Goal: Task Accomplishment & Management: Manage account settings

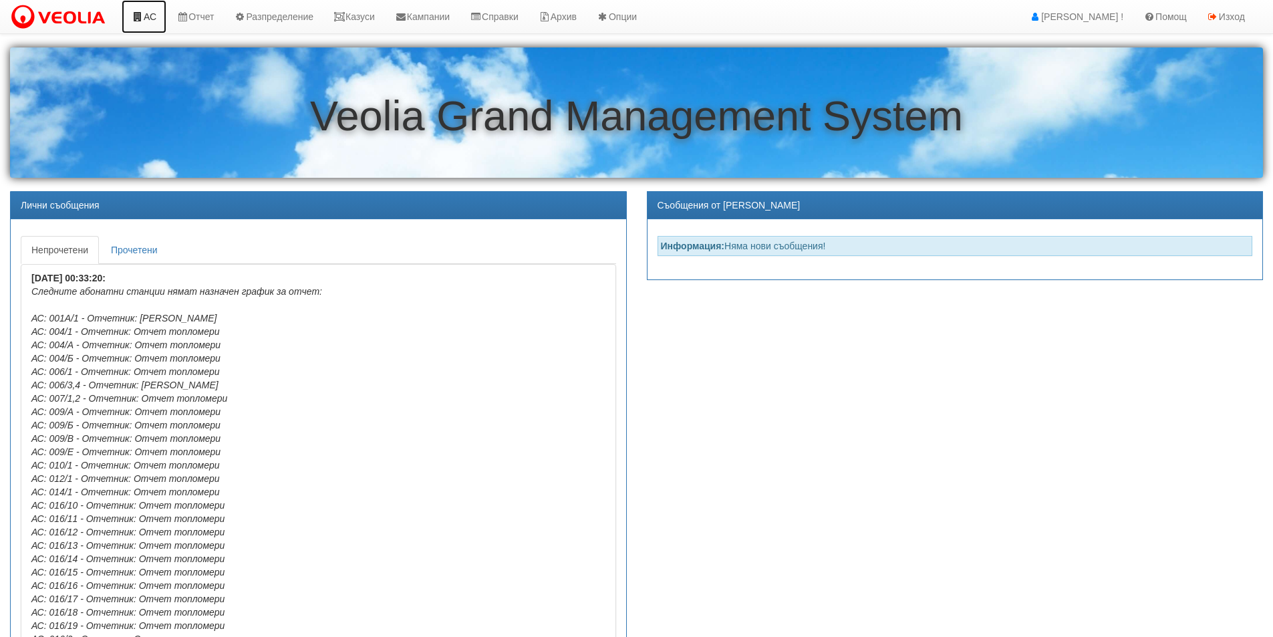
click at [153, 16] on link "АС" at bounding box center [144, 16] width 45 height 33
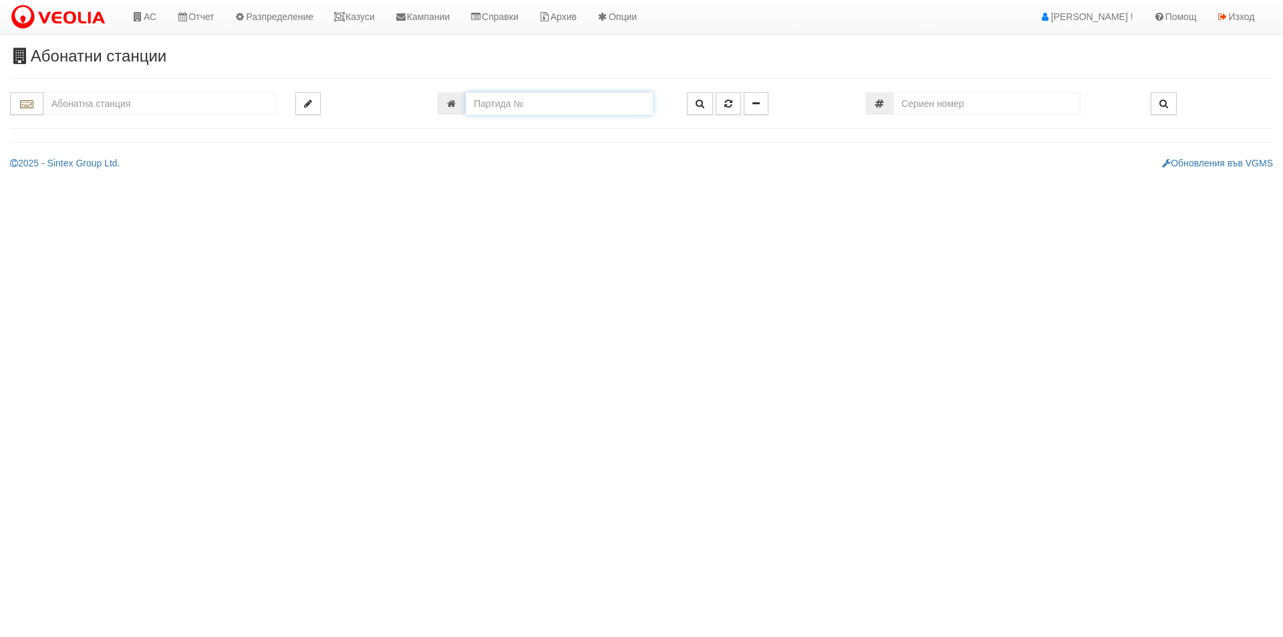
click at [503, 106] on input "number" at bounding box center [559, 103] width 187 height 23
type input "10092"
click at [692, 107] on button "button" at bounding box center [700, 103] width 26 height 23
type input "201/5 - "ВЕОЛИЯ ЕНЕРДЖИ ВАРНА " ЕАД"
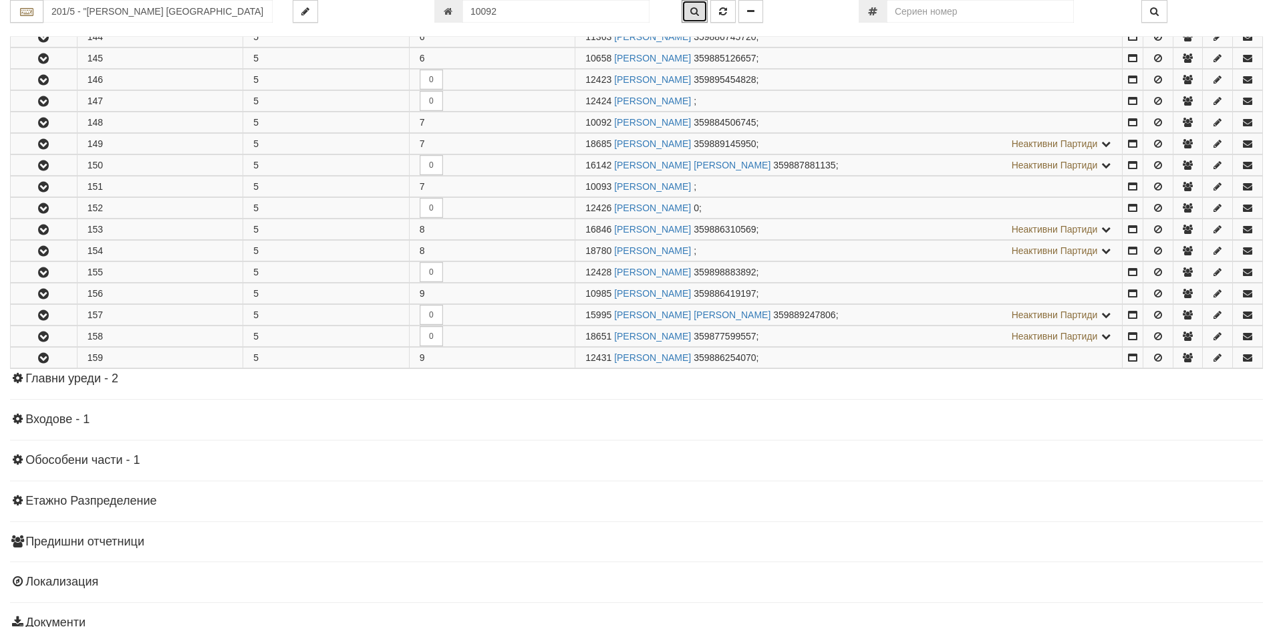
scroll to position [766, 0]
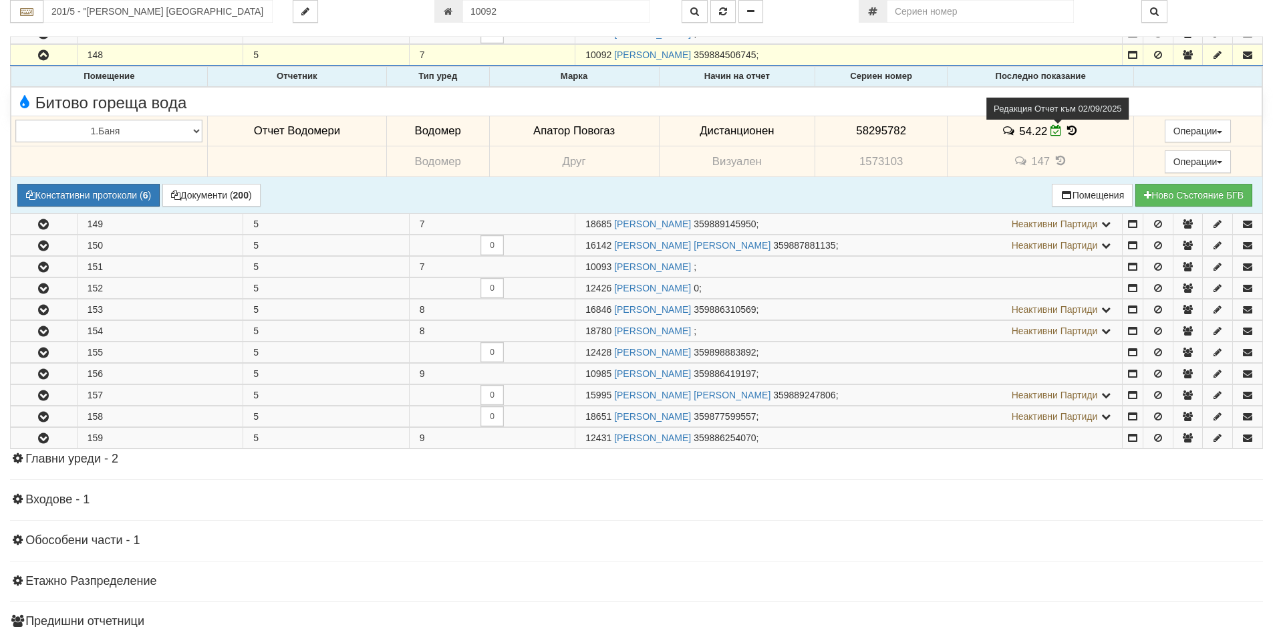
click at [1050, 128] on icon at bounding box center [1055, 130] width 11 height 11
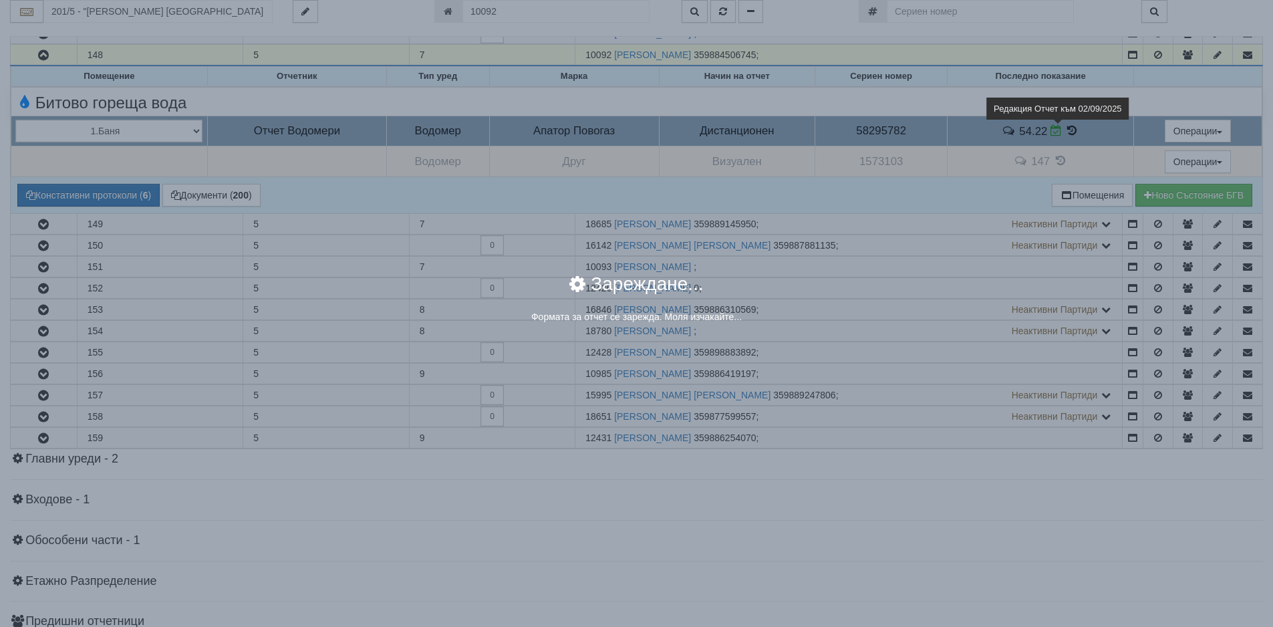
select select "8ac75930-9bfd-e511-80be-8d5a1dced85a"
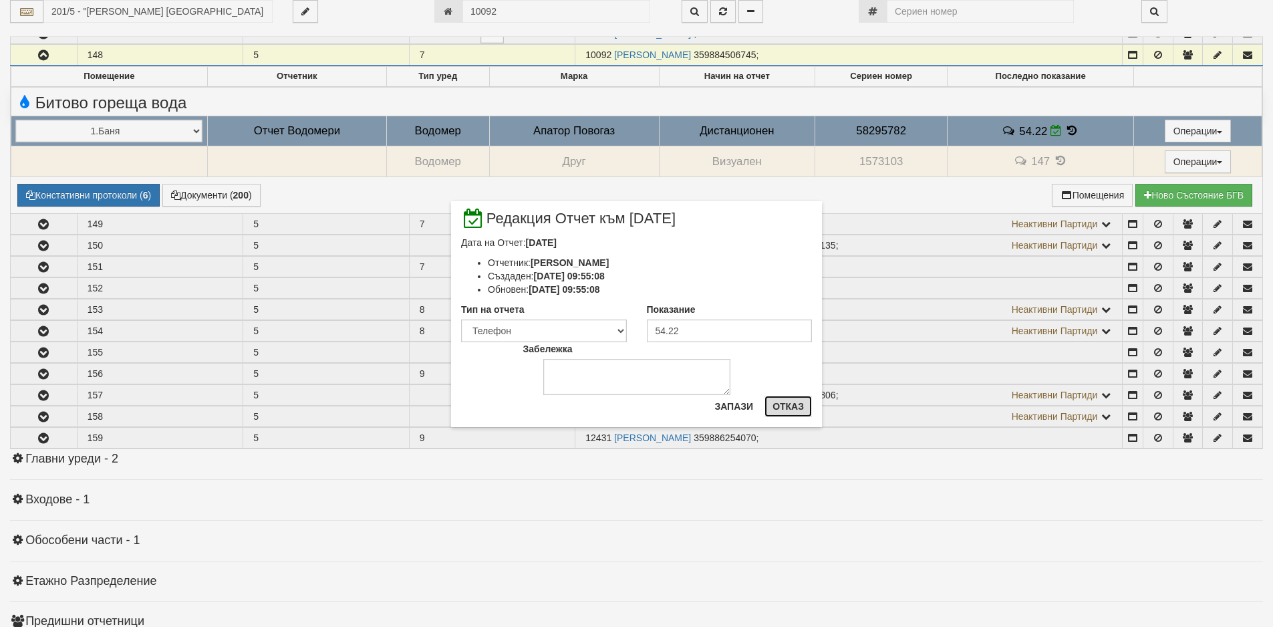
click at [789, 410] on button "Отказ" at bounding box center [787, 406] width 47 height 21
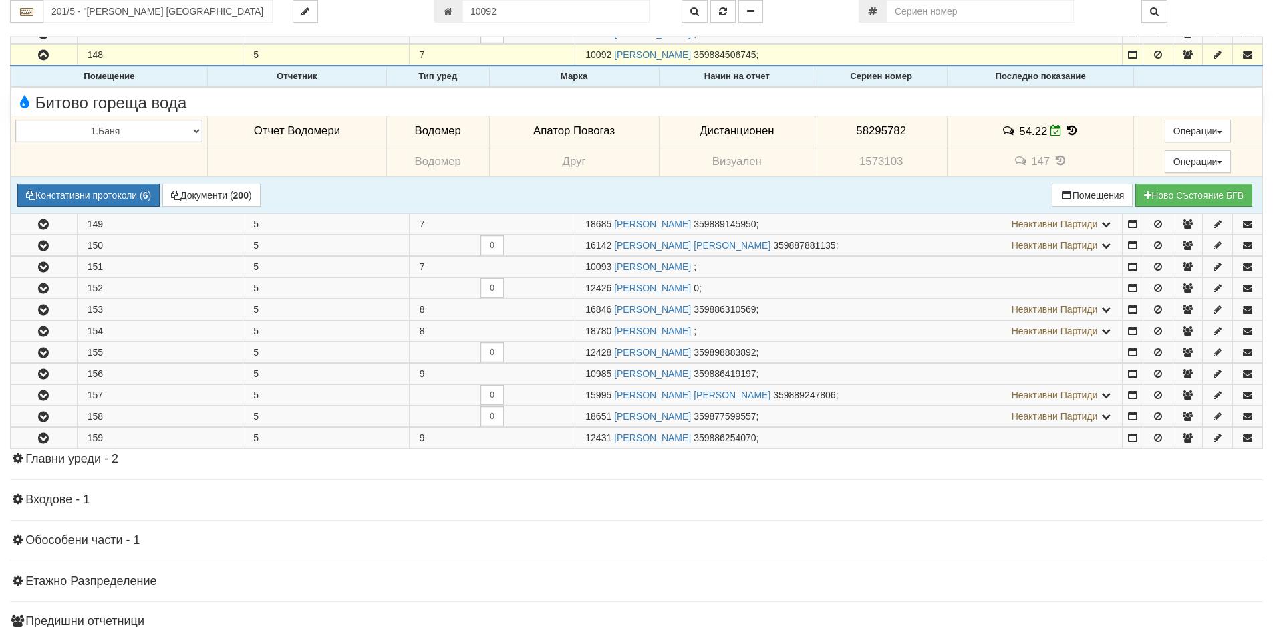
click at [1070, 131] on icon at bounding box center [1072, 130] width 15 height 11
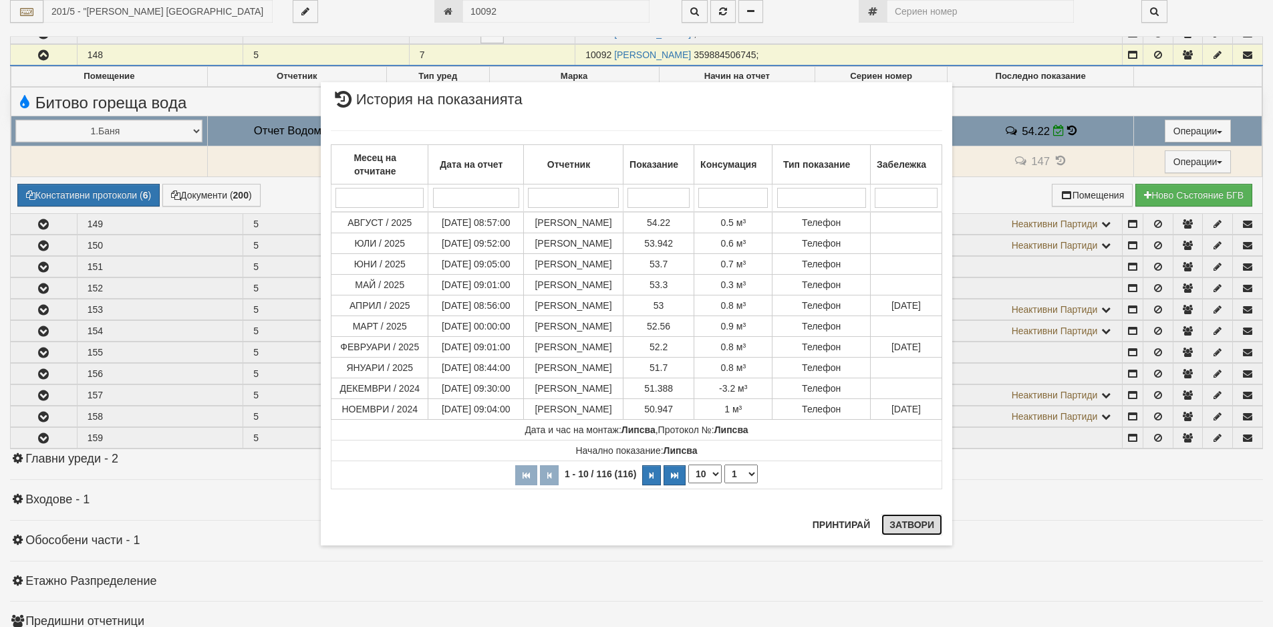
click at [933, 521] on button "Затвори" at bounding box center [911, 524] width 61 height 21
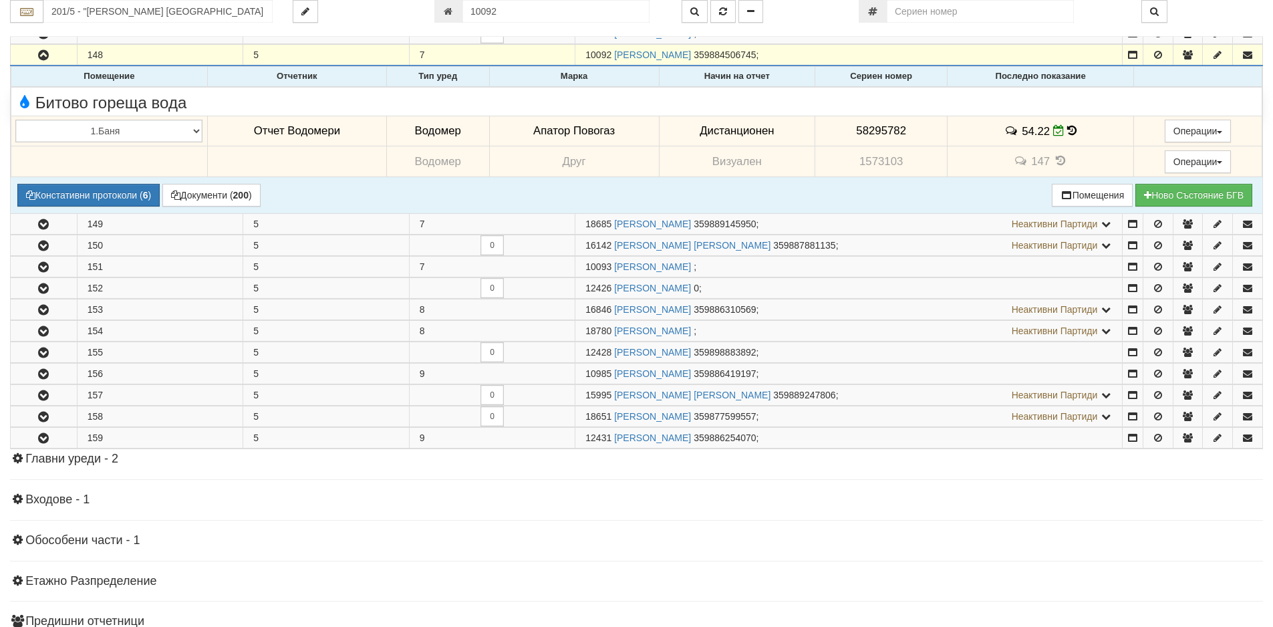
click at [1068, 130] on icon at bounding box center [1071, 130] width 9 height 11
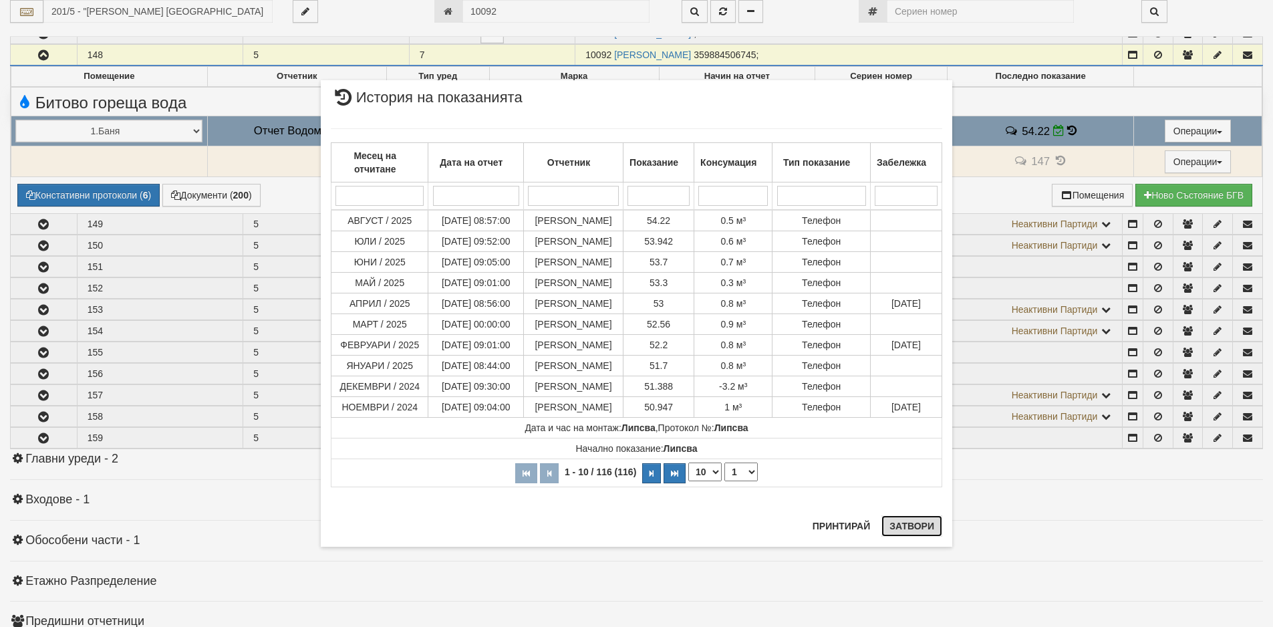
click at [901, 530] on button "Затвори" at bounding box center [911, 525] width 61 height 21
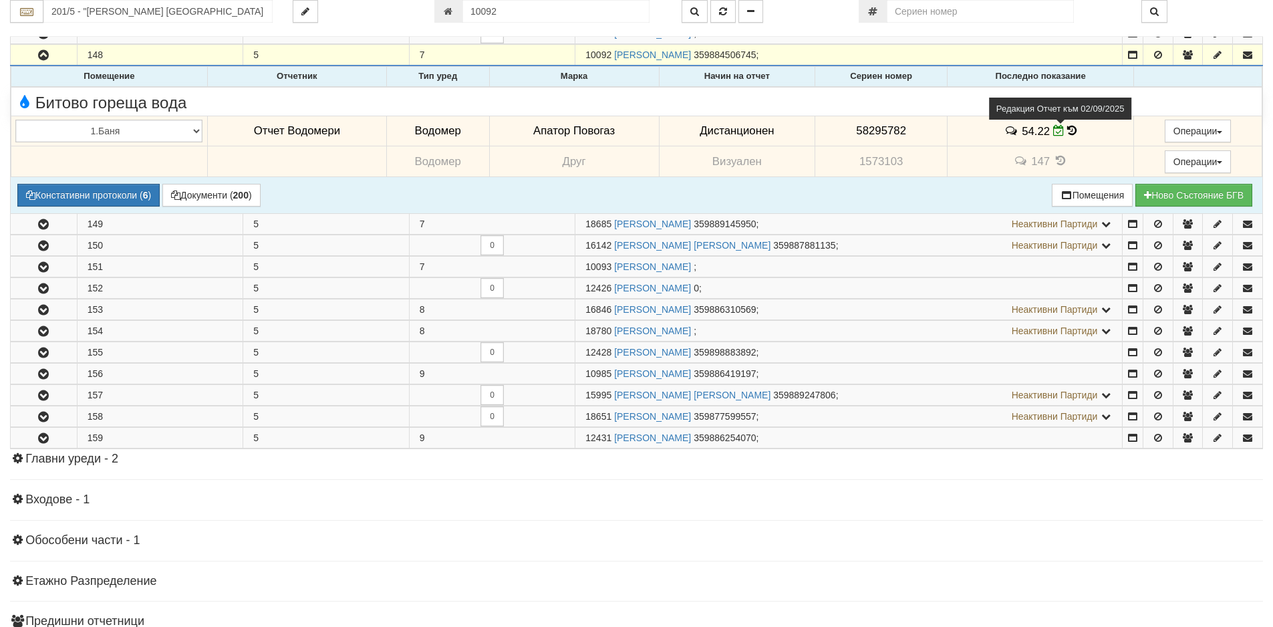
click at [1056, 133] on icon at bounding box center [1058, 130] width 11 height 11
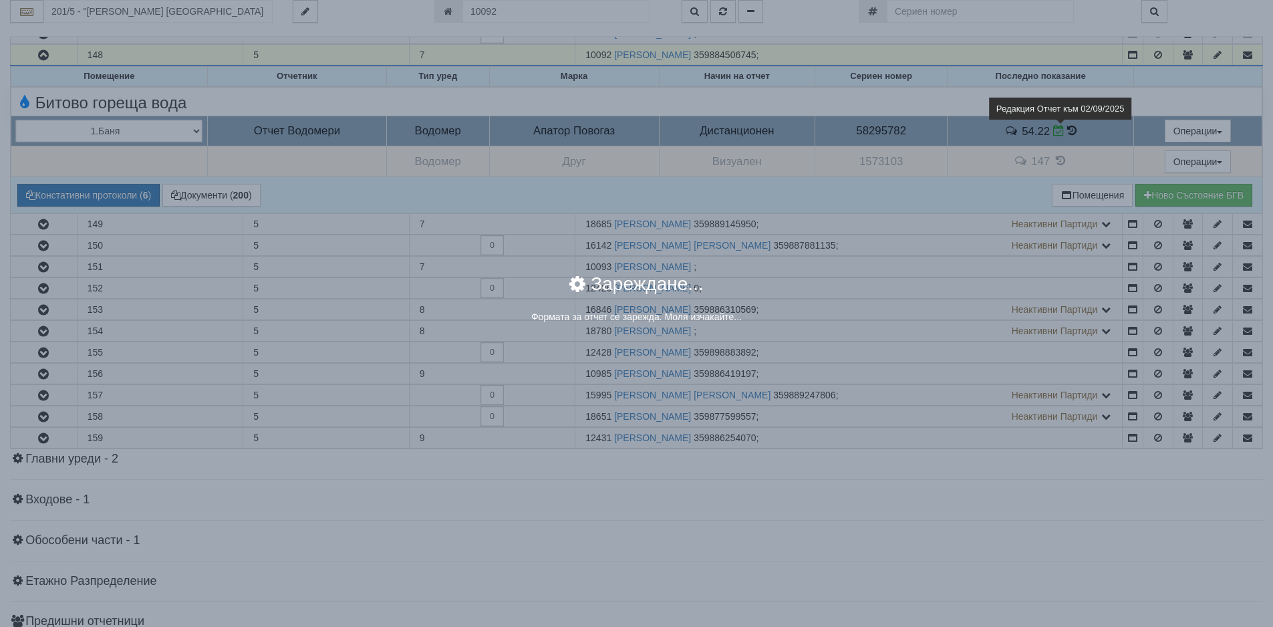
select select "8ac75930-9bfd-e511-80be-8d5a1dced85a"
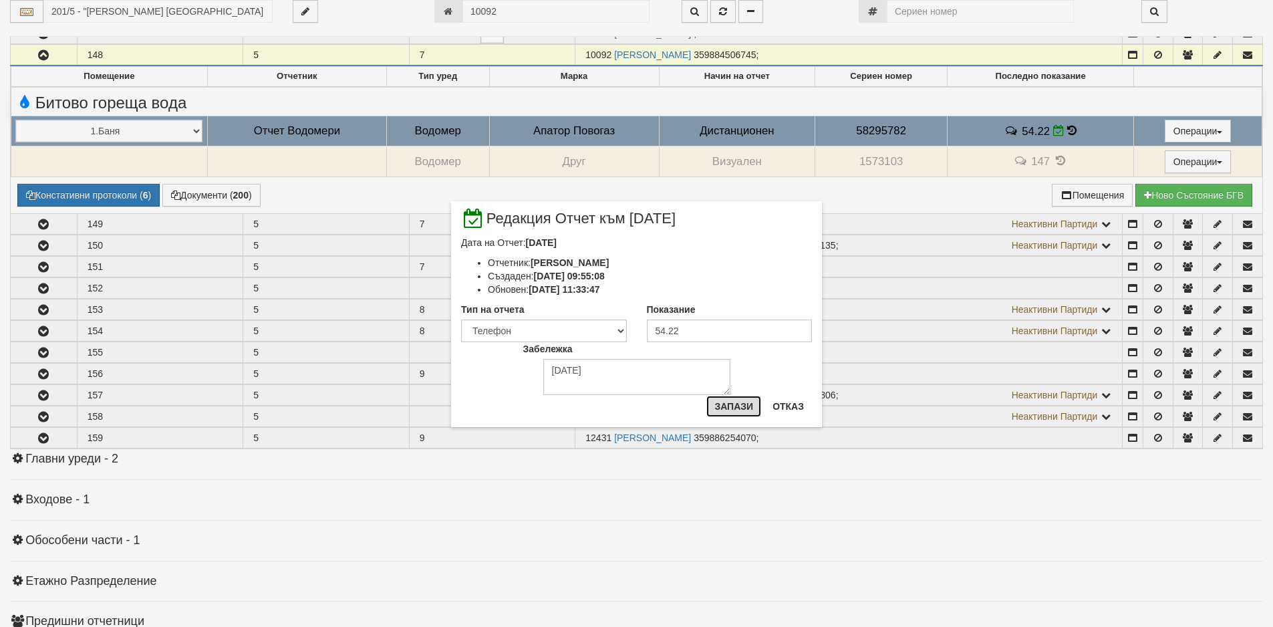
click at [731, 409] on button "Запази" at bounding box center [733, 406] width 55 height 21
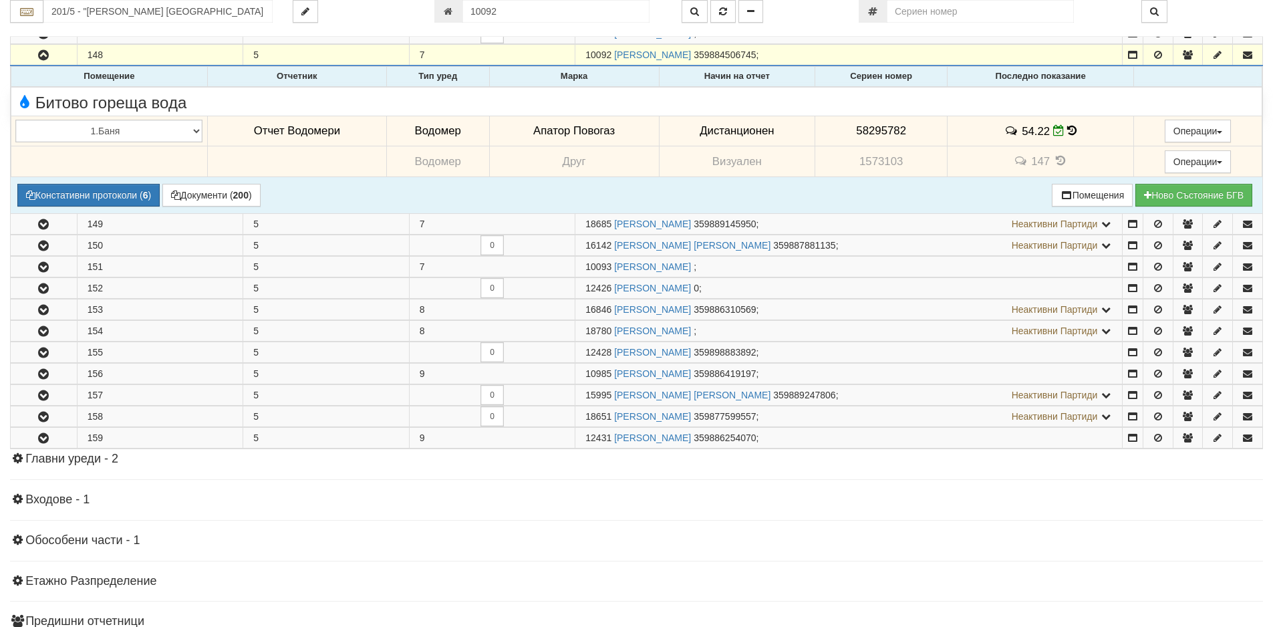
click at [1067, 133] on icon at bounding box center [1071, 130] width 9 height 11
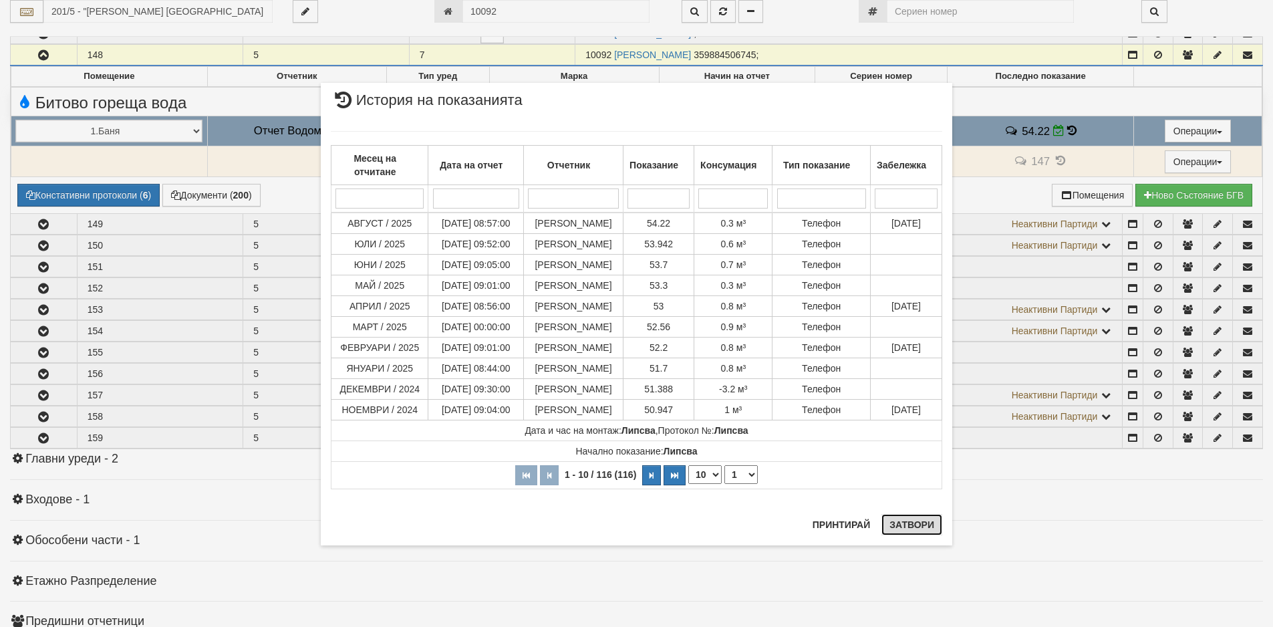
click at [907, 526] on button "Затвори" at bounding box center [911, 524] width 61 height 21
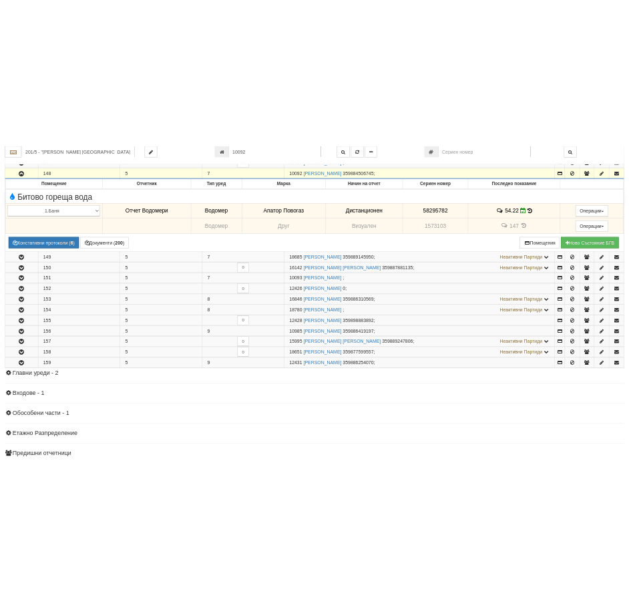
scroll to position [878, 0]
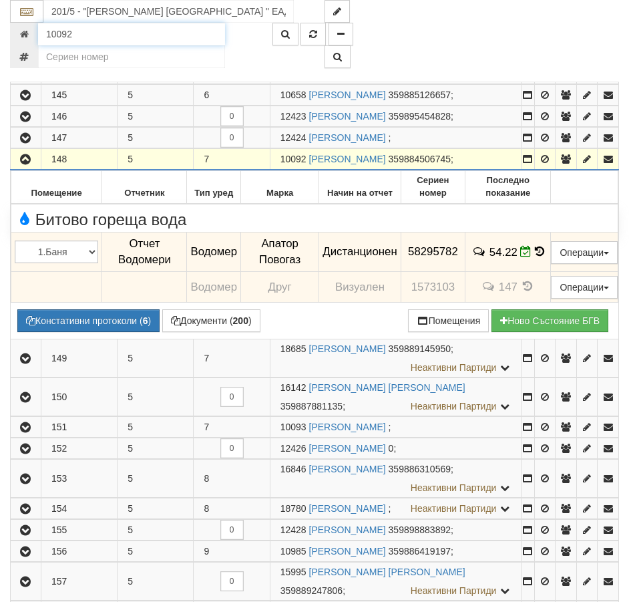
drag, startPoint x: 61, startPoint y: 35, endPoint x: 33, endPoint y: 37, distance: 28.1
click at [33, 37] on div "10092" at bounding box center [131, 34] width 243 height 23
type input "18960"
click at [282, 27] on button "button" at bounding box center [286, 34] width 26 height 23
type input "001/1 - "ВЕОЛИЯ ЕНЕРДЖИ ВАРНА " ЕАД"
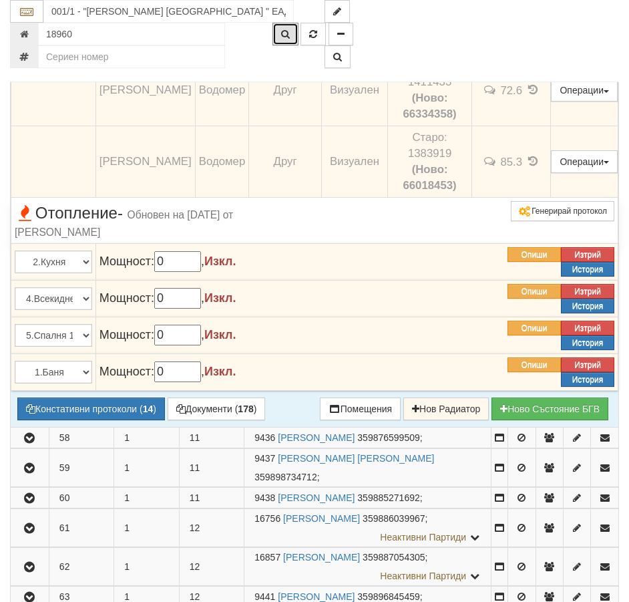
scroll to position [2057, 0]
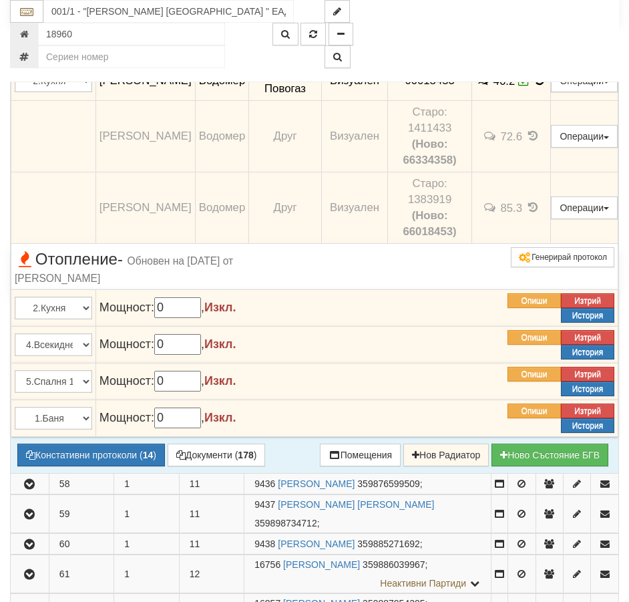
click at [533, 47] on icon at bounding box center [540, 40] width 15 height 11
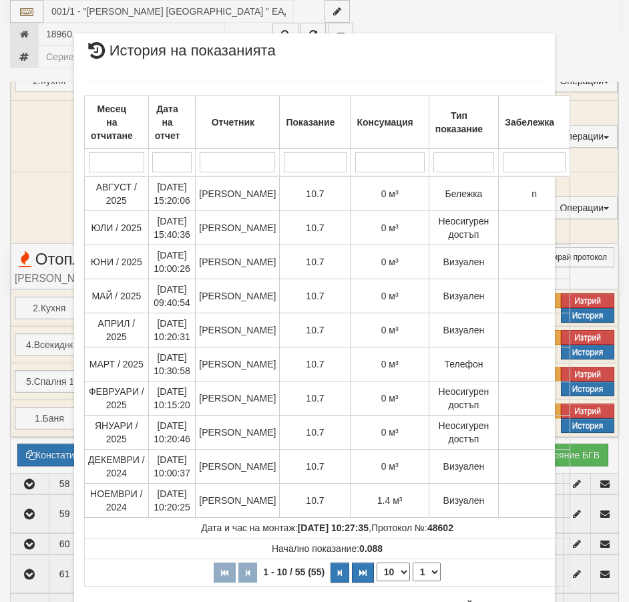
click at [448, 15] on div "× История на показанията Месец на отчитане Дата на отчет Отчетник Показание Кон…" at bounding box center [314, 330] width 501 height 660
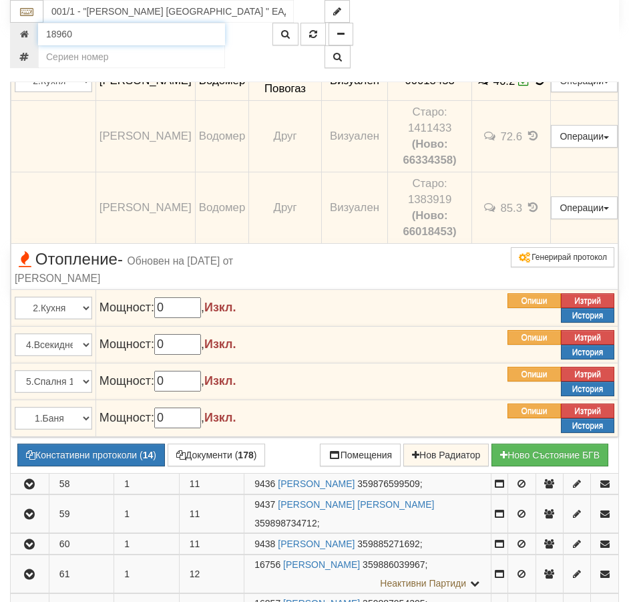
drag, startPoint x: 72, startPoint y: 33, endPoint x: 29, endPoint y: 33, distance: 42.8
click at [29, 33] on div "18960" at bounding box center [131, 34] width 243 height 23
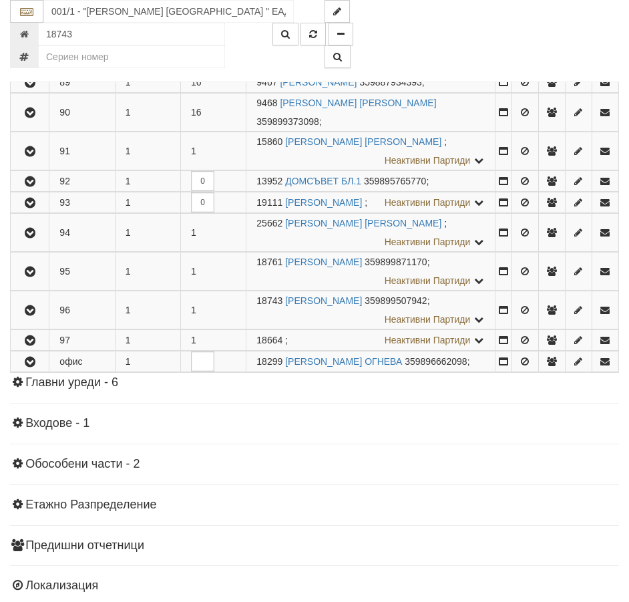
scroll to position [3361, 0]
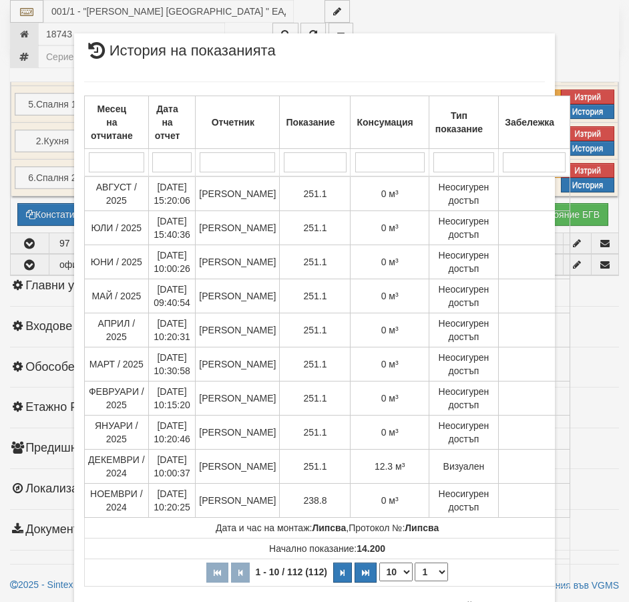
click at [383, 6] on div "× История на показанията Месец на отчитане Дата на отчет Отчетник Показание Кон…" at bounding box center [314, 331] width 501 height 662
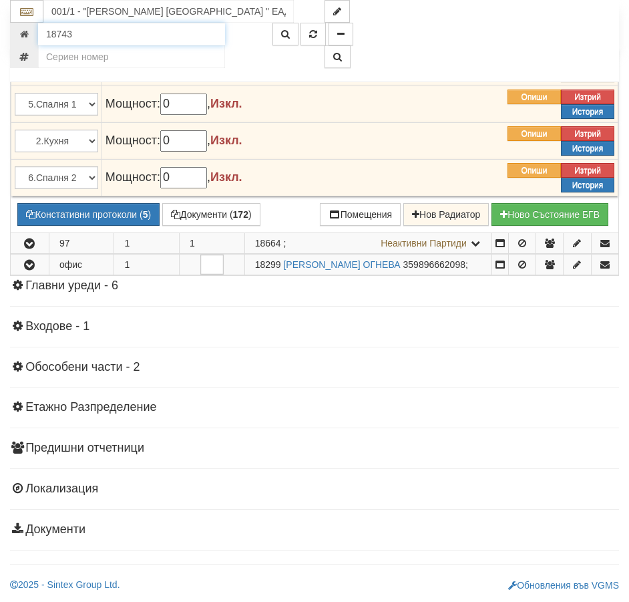
drag, startPoint x: 91, startPoint y: 29, endPoint x: 9, endPoint y: 27, distance: 82.2
click at [9, 27] on div "18743" at bounding box center [131, 34] width 263 height 23
type input "23535"
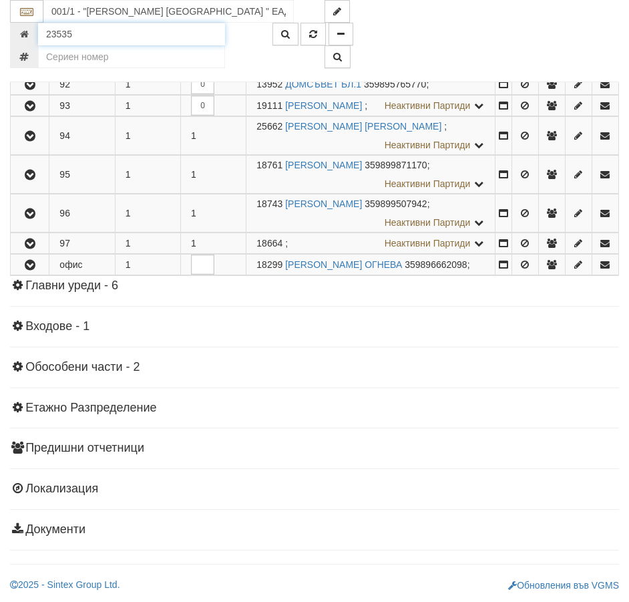
scroll to position [3238, 0]
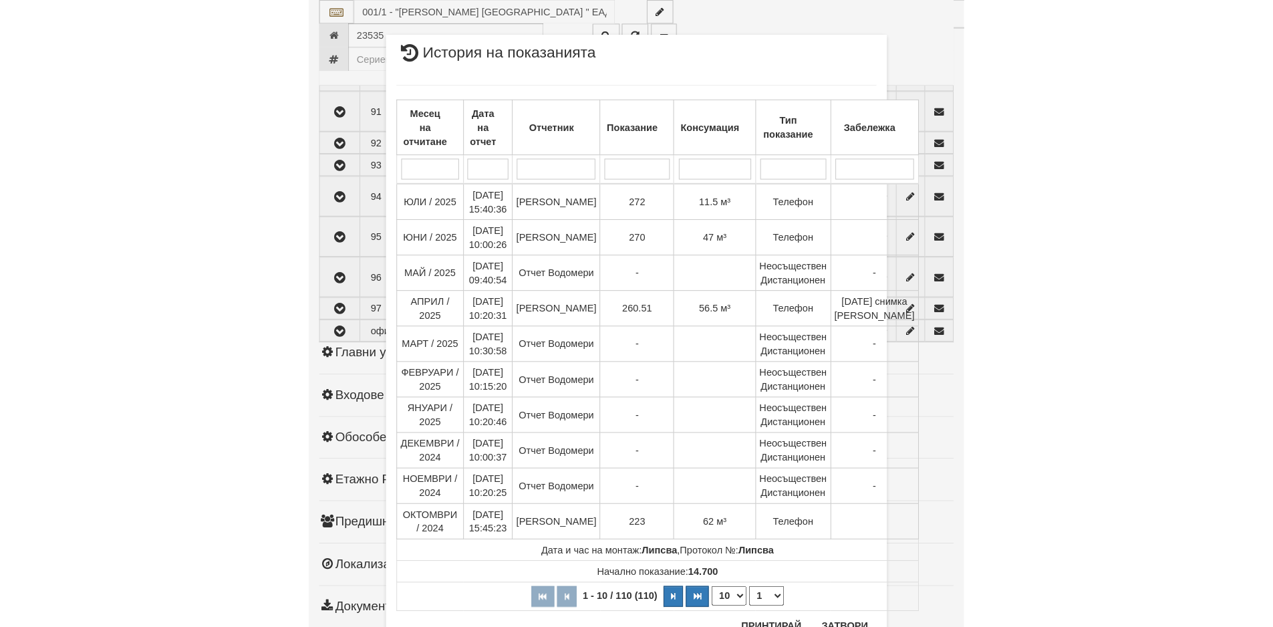
scroll to position [2382, 0]
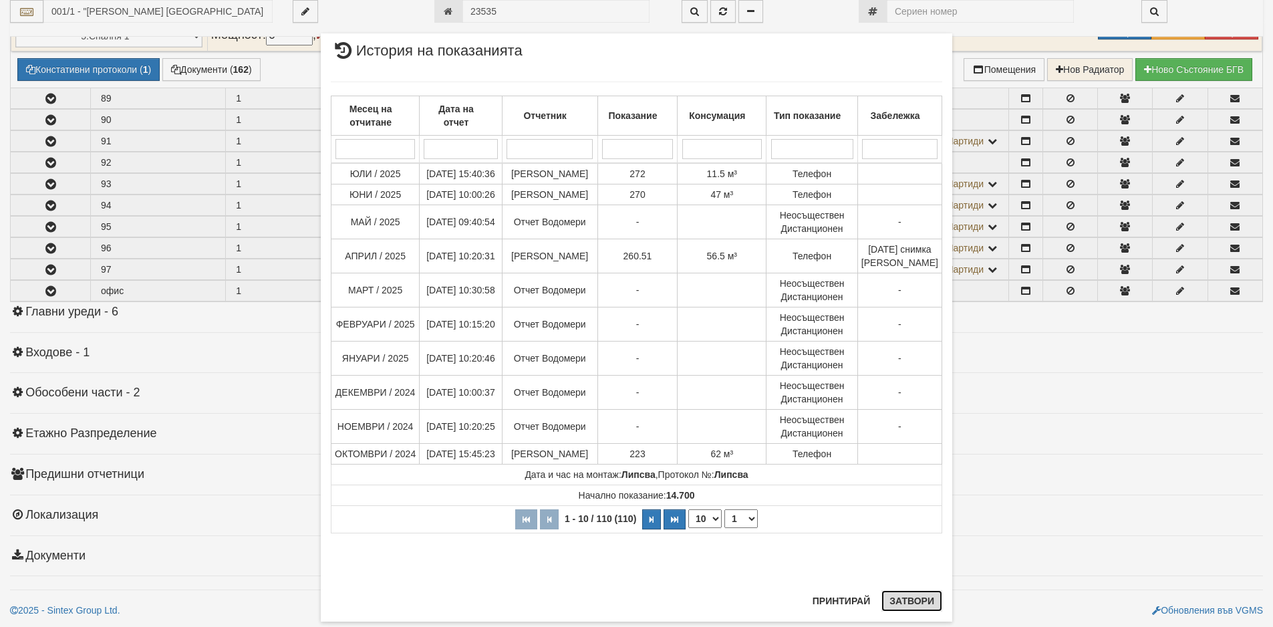
click at [899, 600] on button "Затвори" at bounding box center [911, 600] width 61 height 21
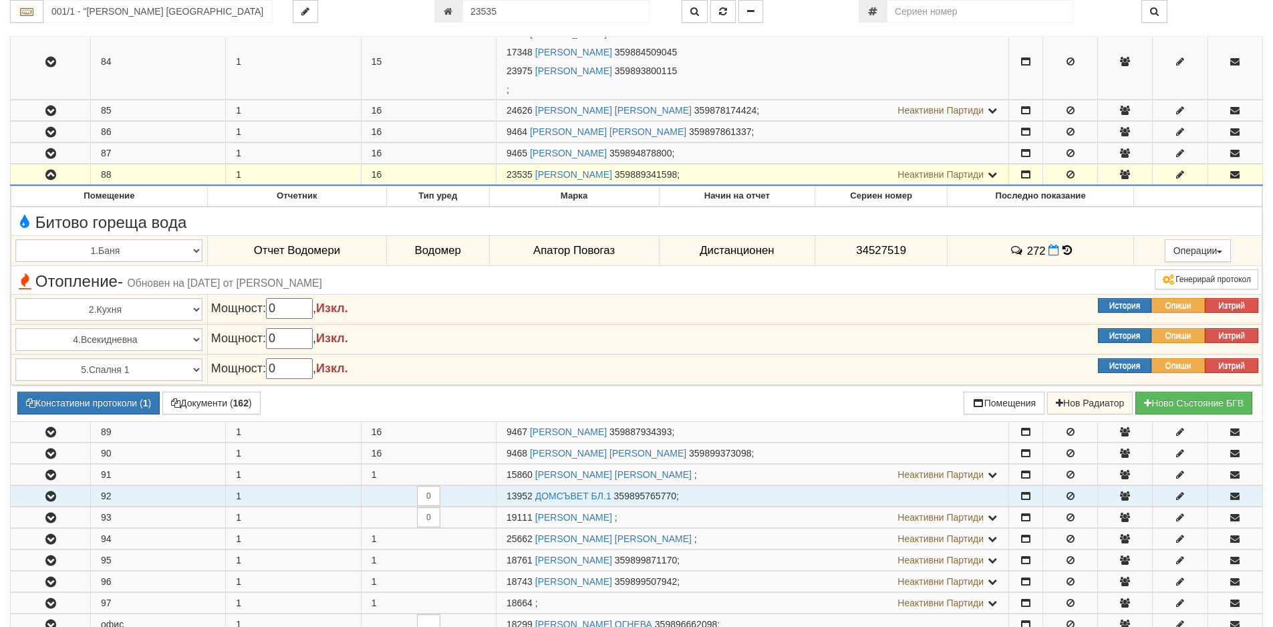
scroll to position [2047, 0]
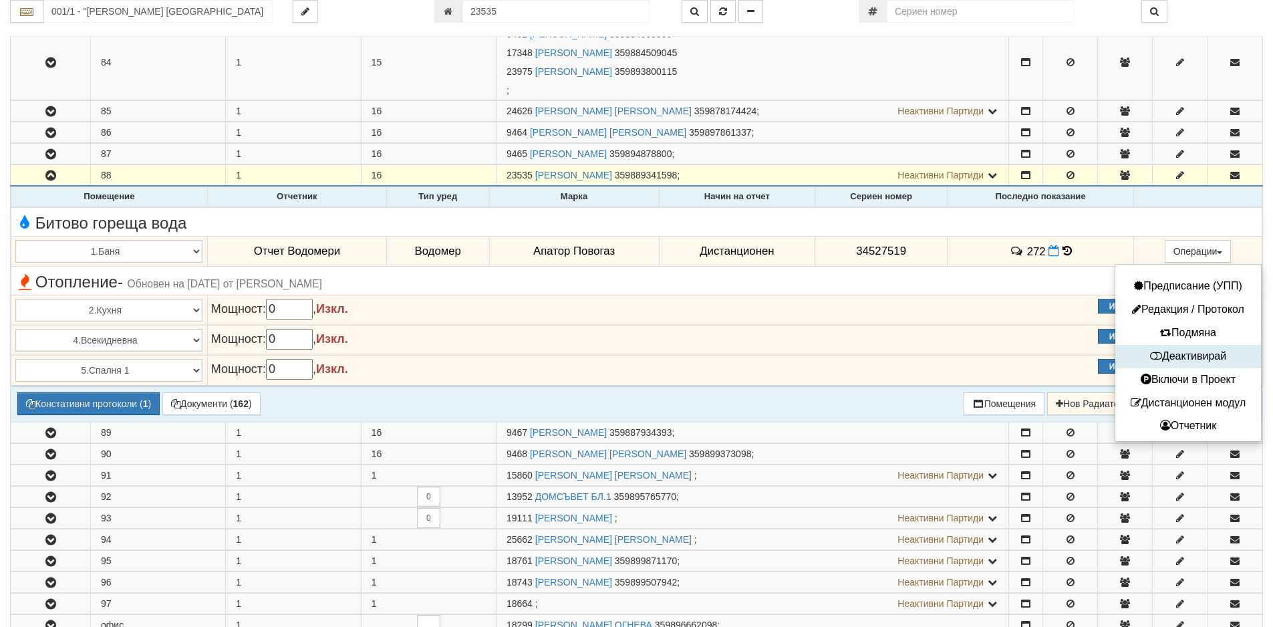
click at [1189, 352] on button "Деактивирай" at bounding box center [1188, 356] width 139 height 17
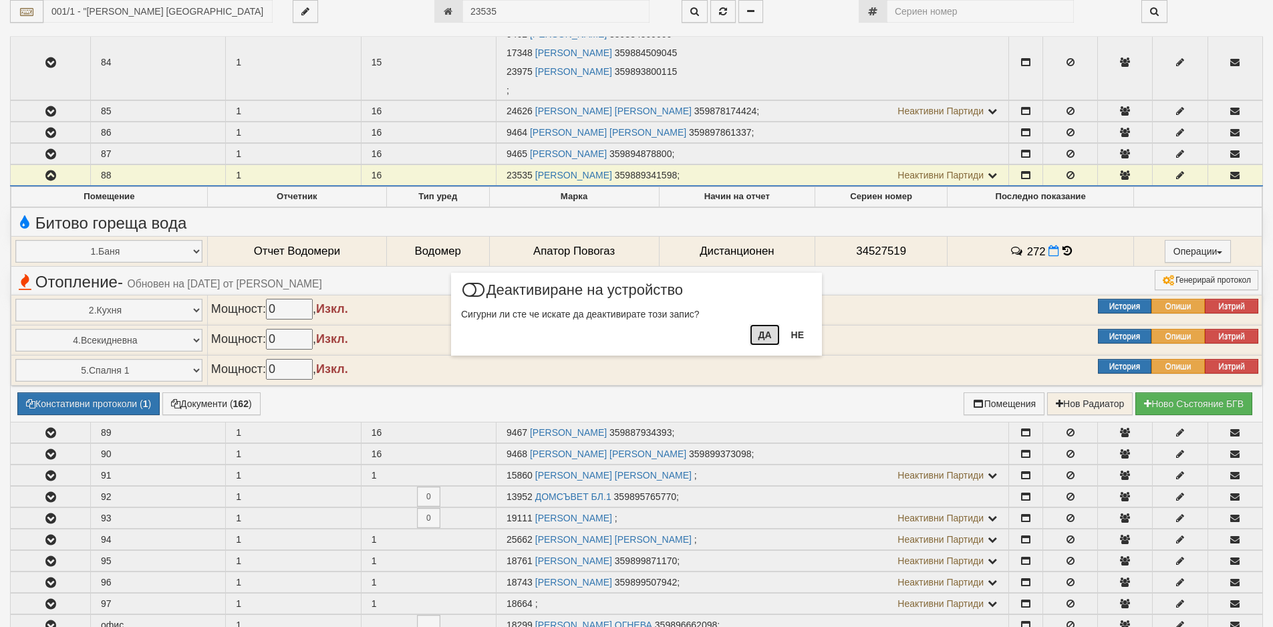
click at [761, 335] on button "Да" at bounding box center [764, 334] width 29 height 21
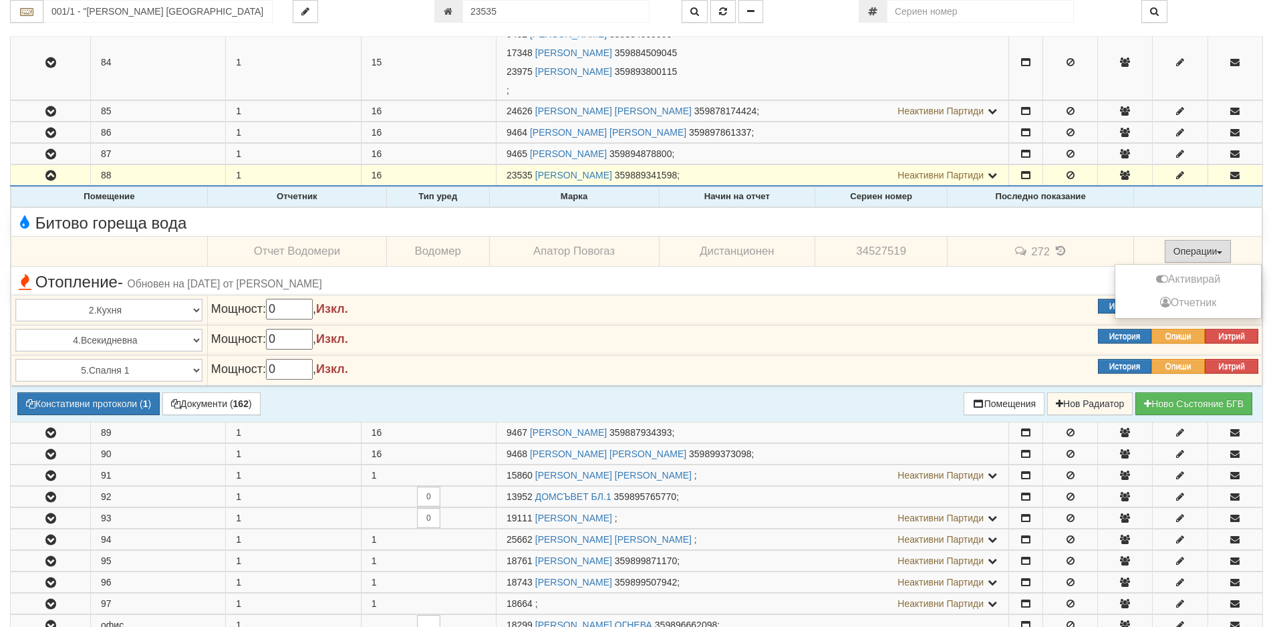
click at [1189, 248] on button "Операции" at bounding box center [1198, 251] width 67 height 23
click at [1189, 281] on button "Активирай" at bounding box center [1188, 279] width 139 height 17
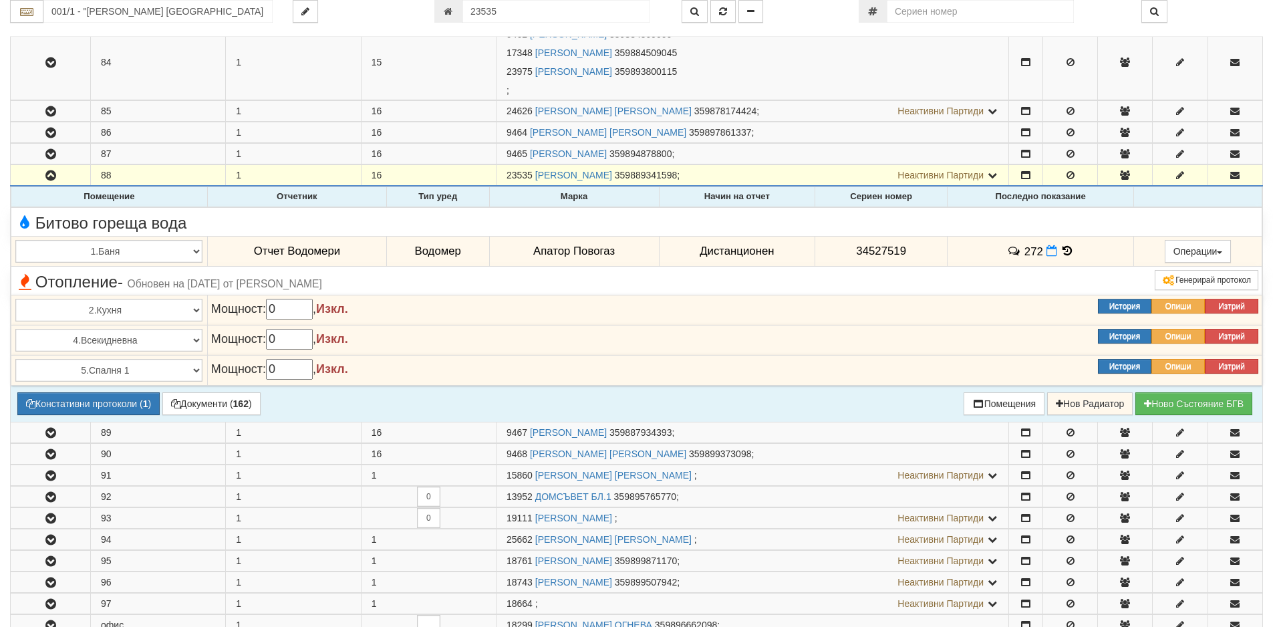
click at [1065, 253] on icon at bounding box center [1067, 250] width 15 height 11
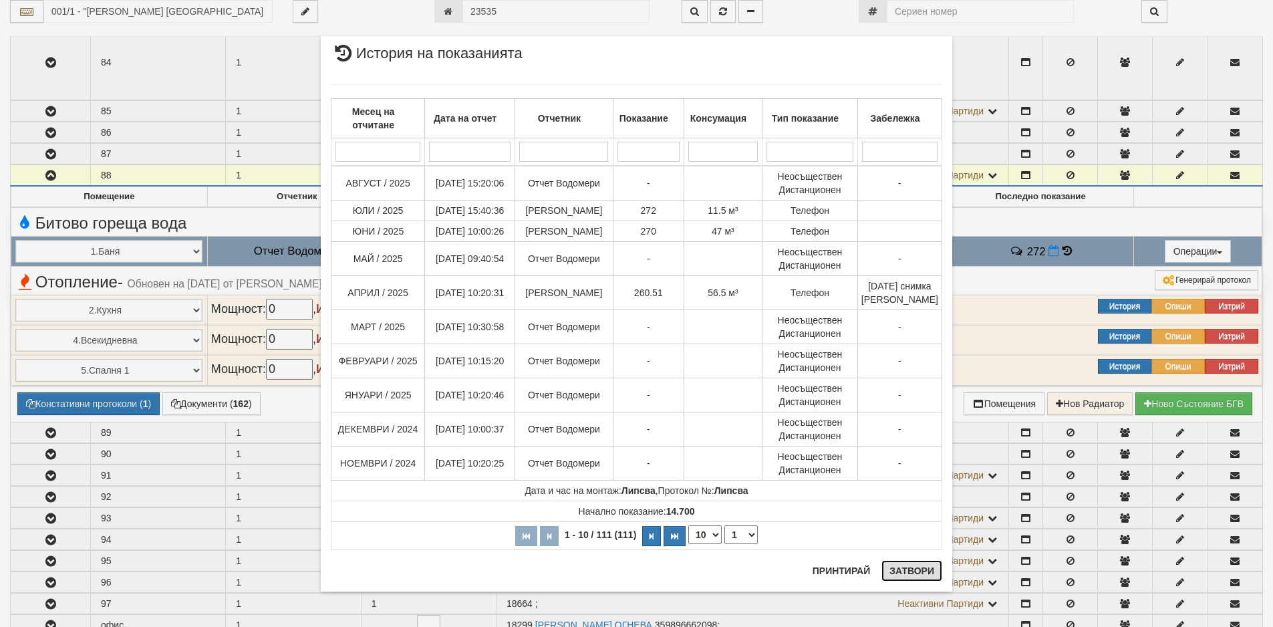
drag, startPoint x: 899, startPoint y: 571, endPoint x: 878, endPoint y: 549, distance: 31.2
click at [899, 571] on button "Затвори" at bounding box center [911, 570] width 61 height 21
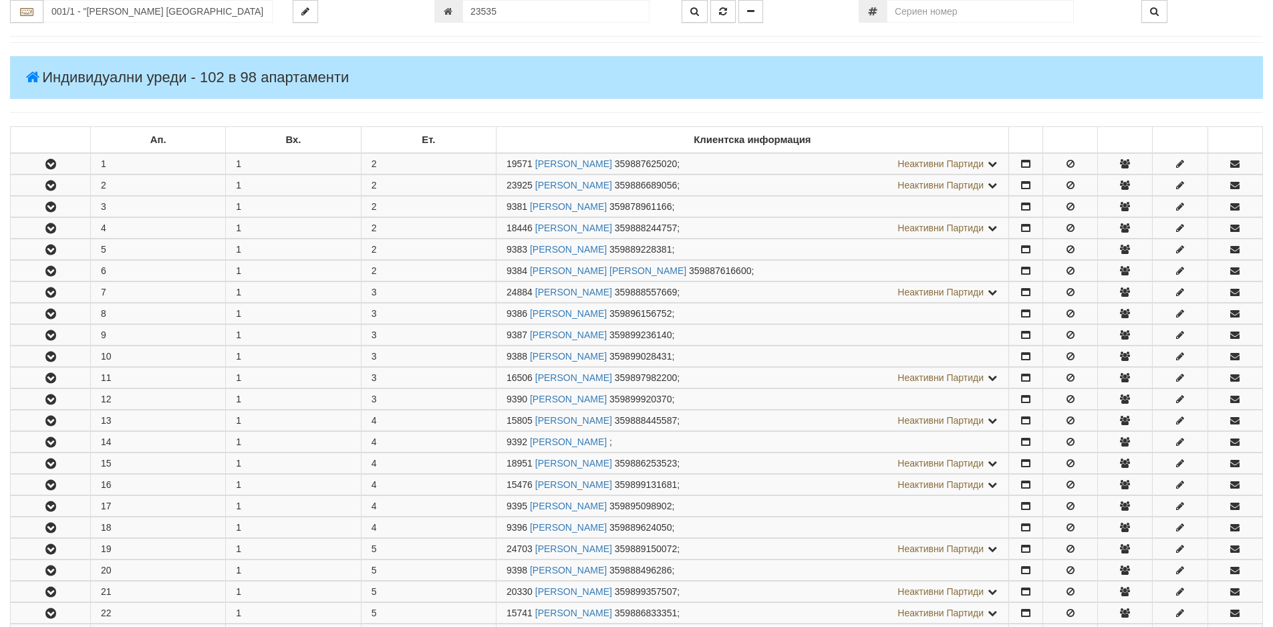
scroll to position [43, 0]
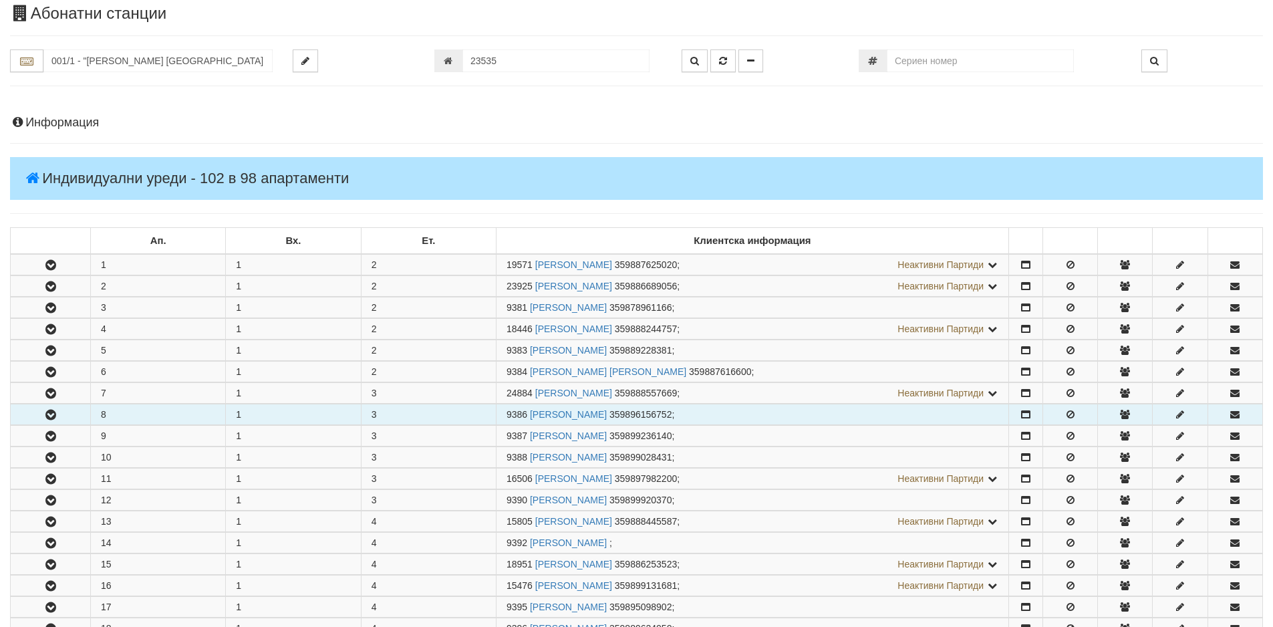
click at [50, 417] on icon "button" at bounding box center [51, 414] width 16 height 9
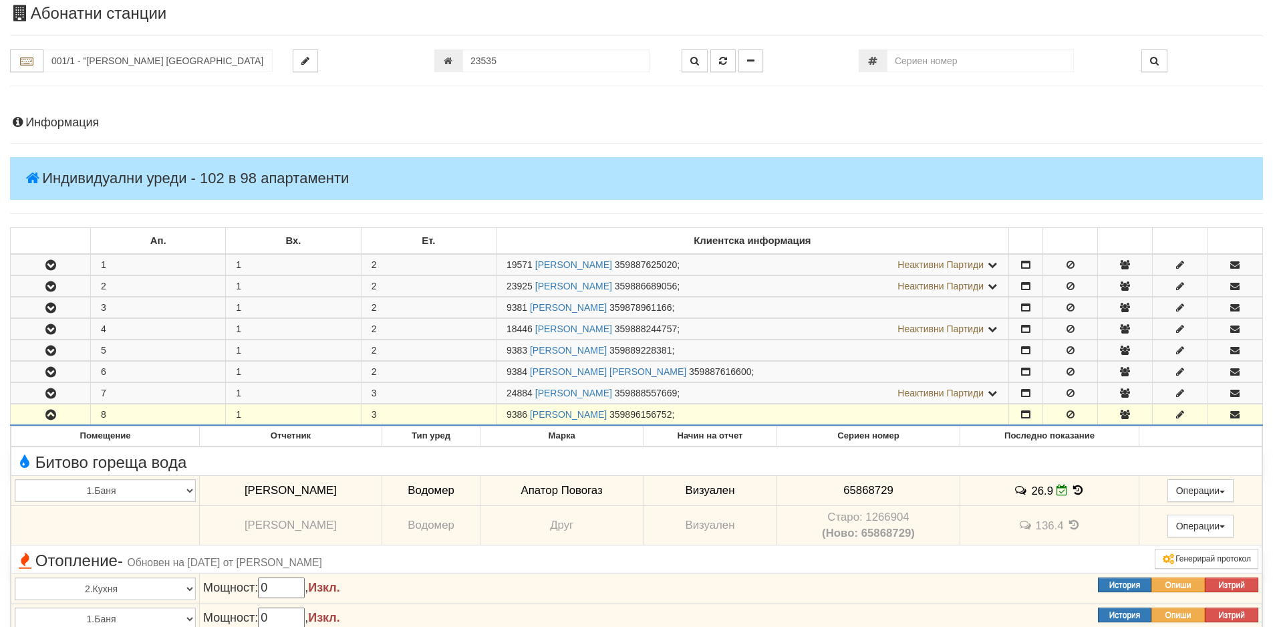
scroll to position [310, 0]
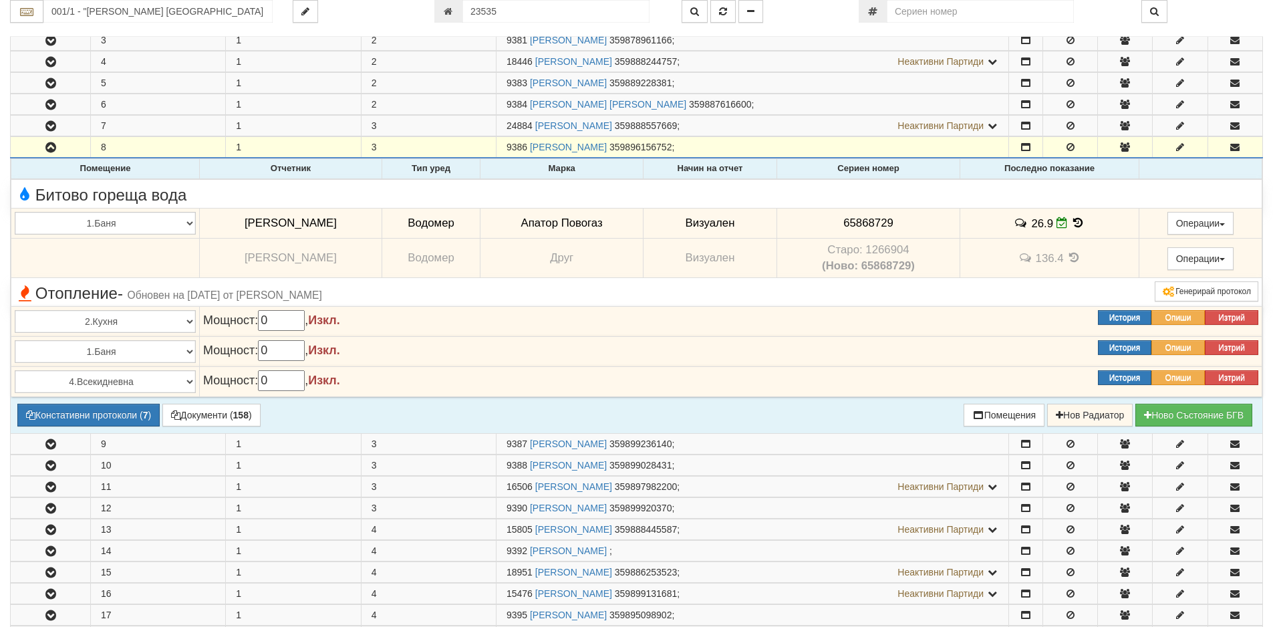
click at [1072, 223] on icon at bounding box center [1077, 222] width 15 height 11
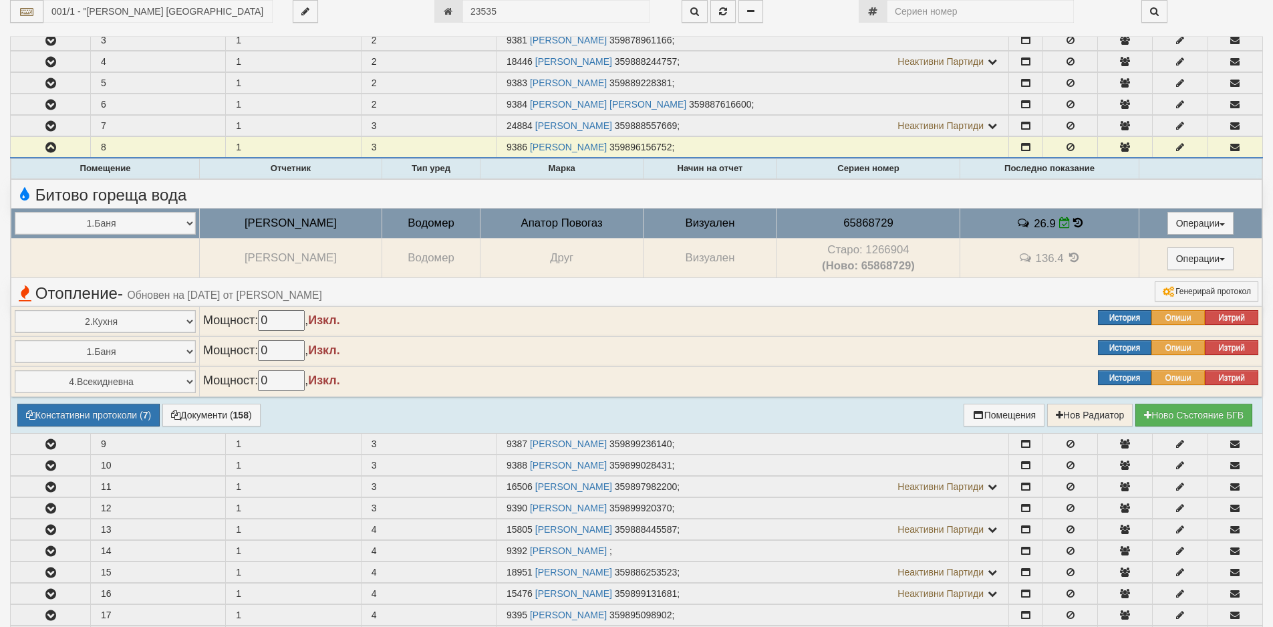
select select "1"
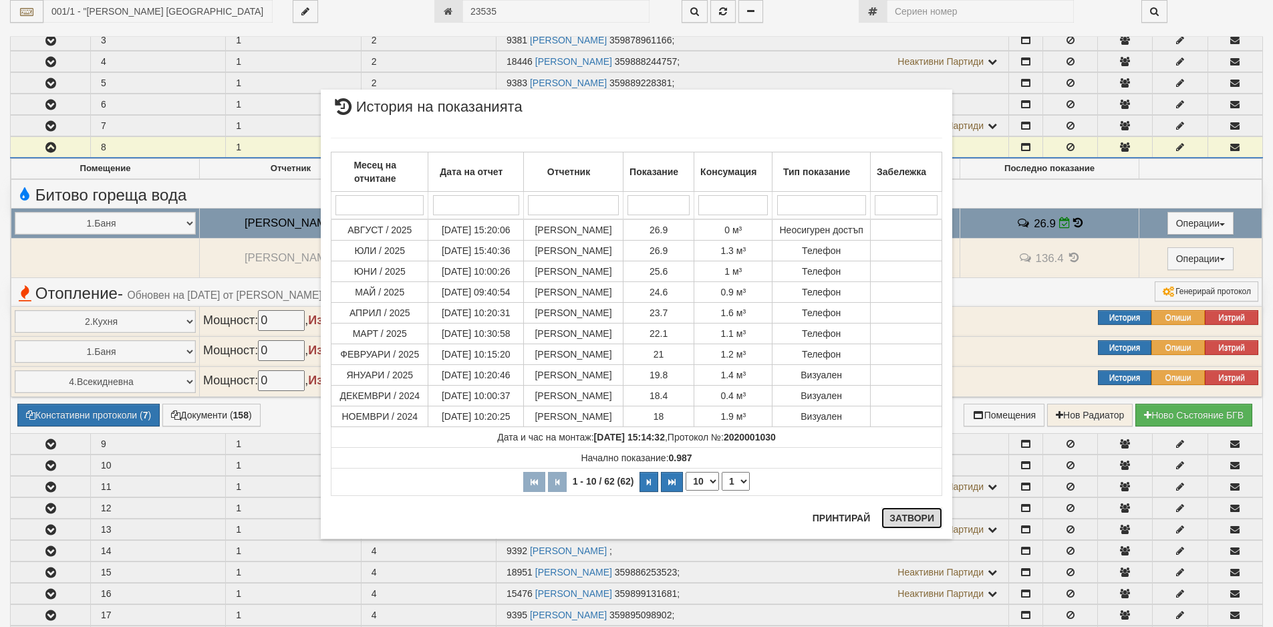
click at [903, 515] on button "Затвори" at bounding box center [911, 517] width 61 height 21
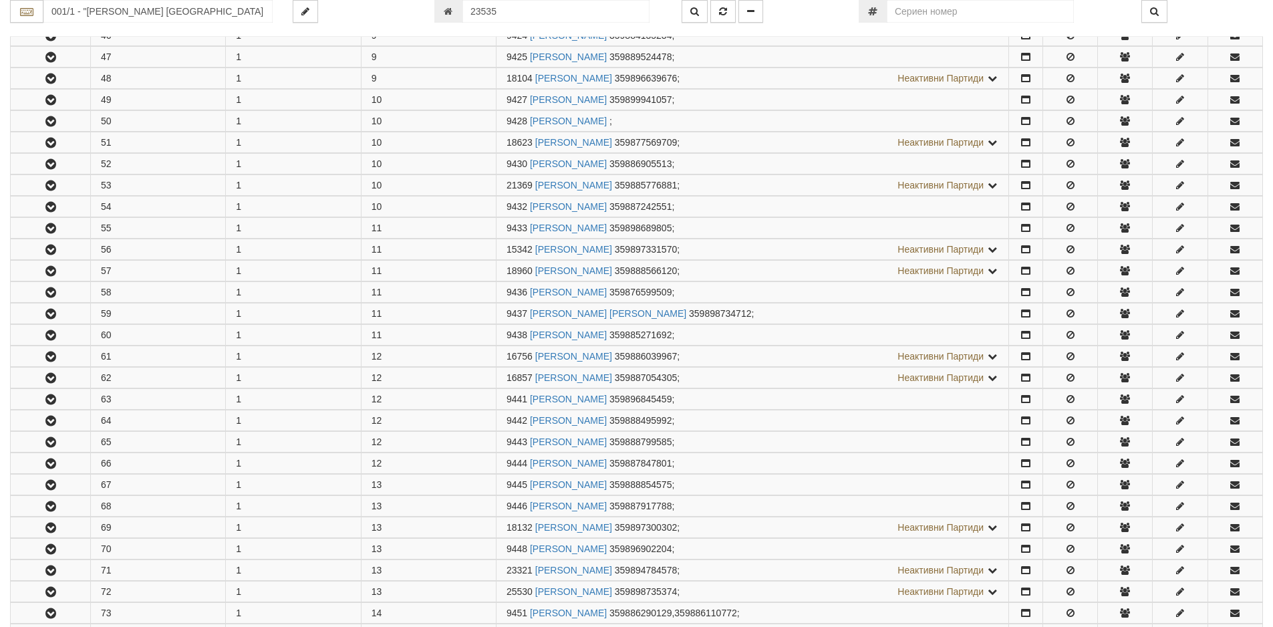
scroll to position [1647, 0]
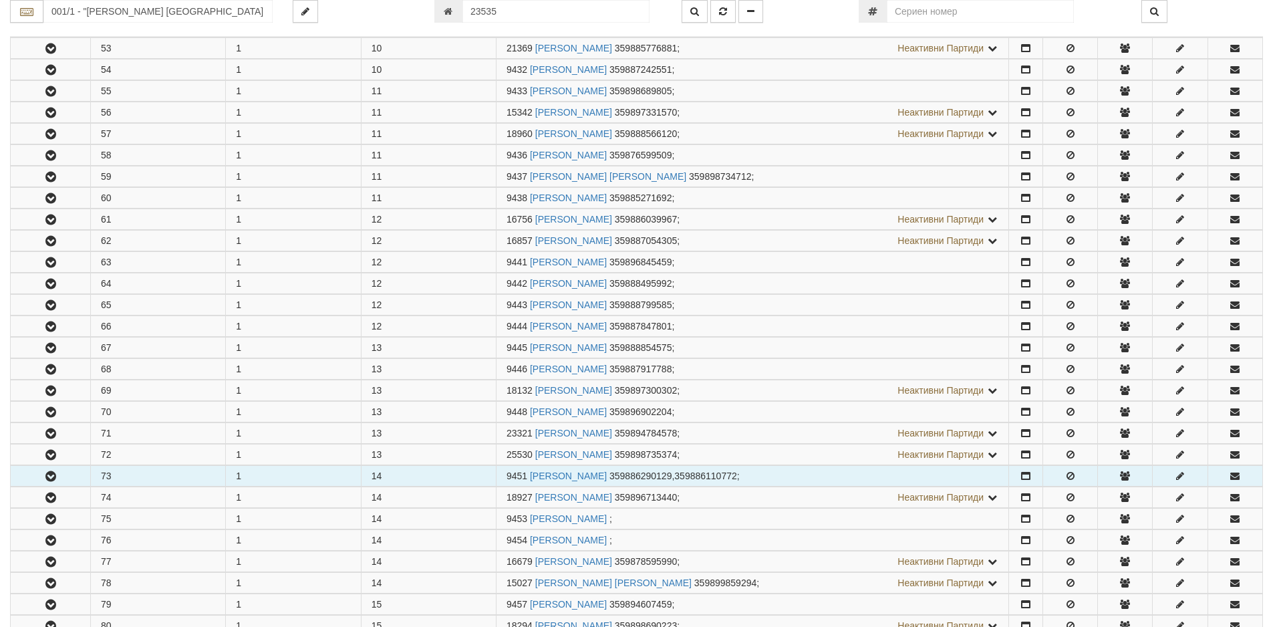
click at [52, 474] on icon "button" at bounding box center [51, 476] width 16 height 9
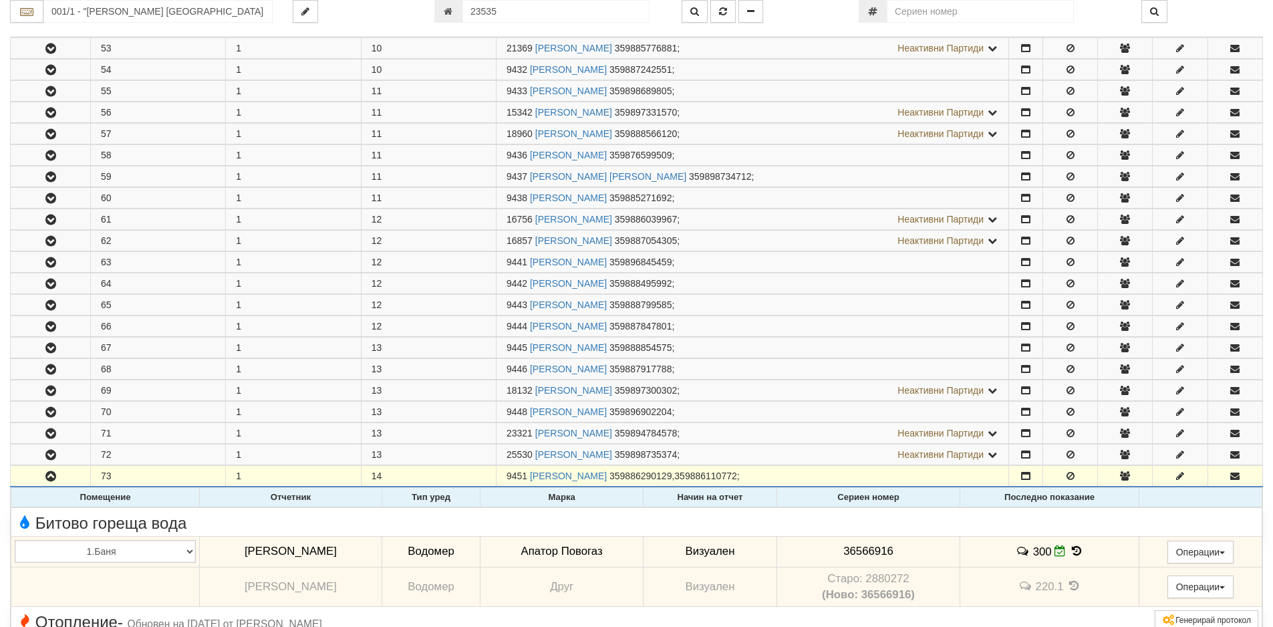
click at [1069, 553] on icon at bounding box center [1076, 550] width 15 height 11
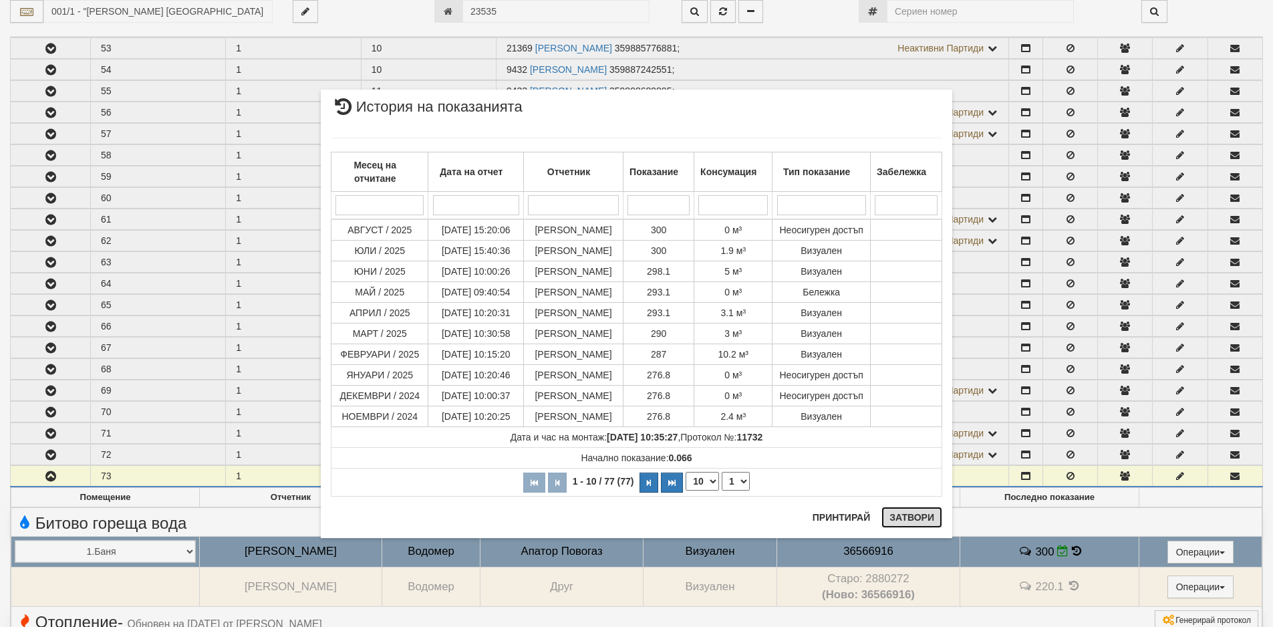
click at [896, 520] on button "Затвори" at bounding box center [911, 517] width 61 height 21
